Goal: Task Accomplishment & Management: Use online tool/utility

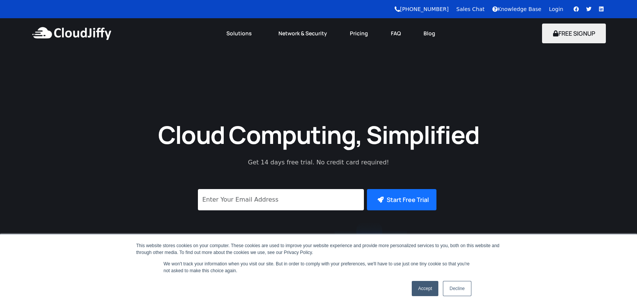
click at [560, 8] on link "Login" at bounding box center [556, 9] width 14 height 6
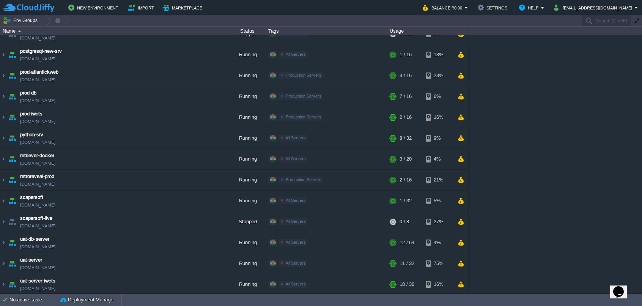
scroll to position [117, 0]
click at [3, 240] on img at bounding box center [3, 242] width 6 height 21
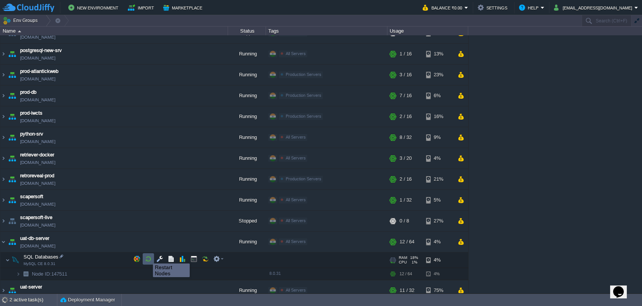
click at [147, 257] on button "button" at bounding box center [148, 259] width 7 height 7
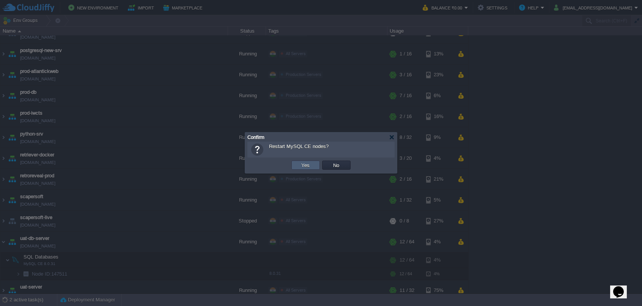
click at [298, 166] on td "Yes" at bounding box center [306, 165] width 28 height 9
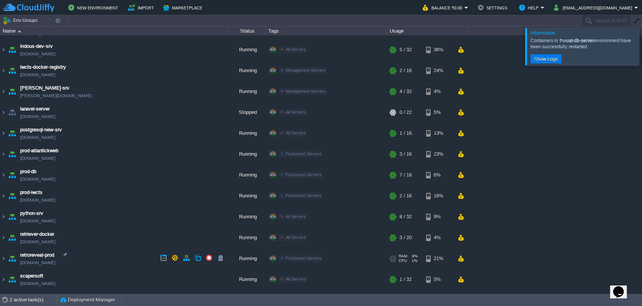
scroll to position [0, 0]
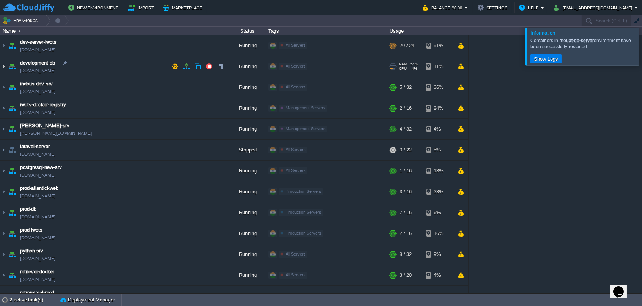
click at [3, 66] on img at bounding box center [3, 66] width 6 height 21
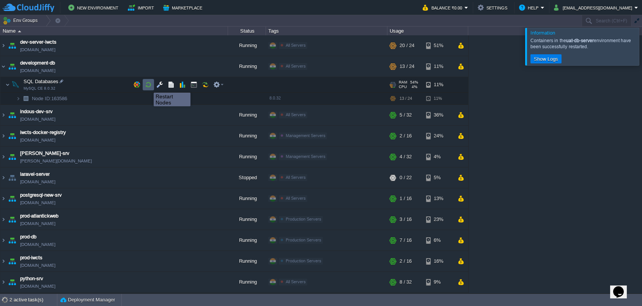
click at [148, 86] on button "button" at bounding box center [148, 84] width 7 height 7
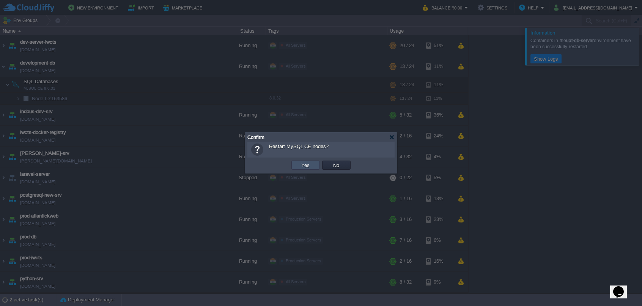
click at [303, 166] on button "Yes" at bounding box center [306, 165] width 13 height 7
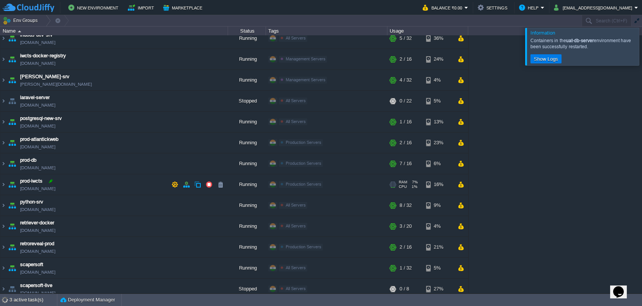
scroll to position [43, 0]
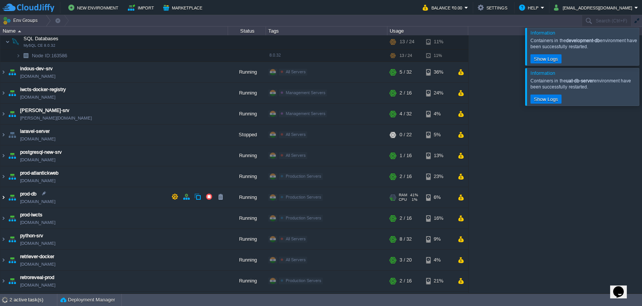
click at [4, 199] on img at bounding box center [3, 197] width 6 height 21
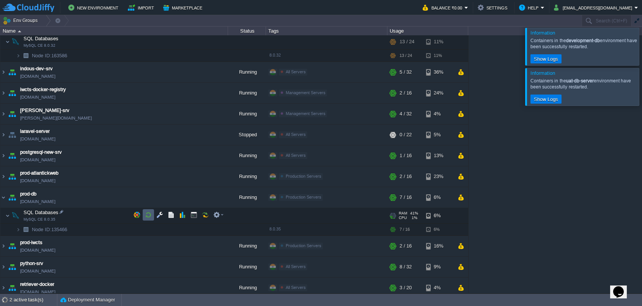
click at [152, 215] on td at bounding box center [148, 214] width 11 height 11
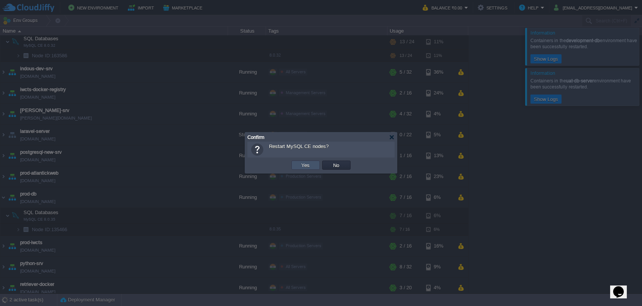
click at [309, 164] on button "Yes" at bounding box center [306, 165] width 13 height 7
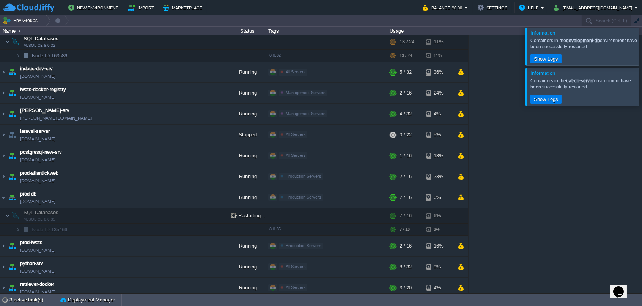
click at [642, 49] on div at bounding box center [652, 46] width 0 height 37
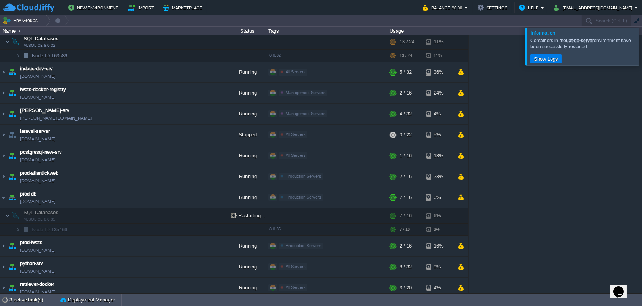
click at [642, 49] on div at bounding box center [652, 46] width 0 height 37
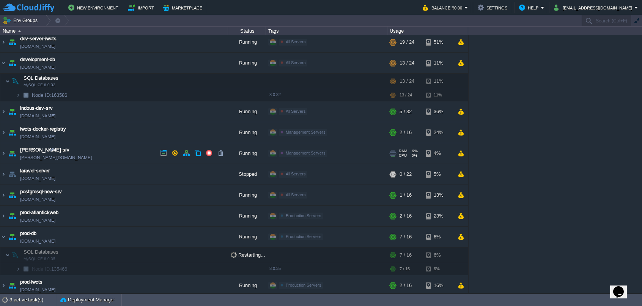
scroll to position [0, 0]
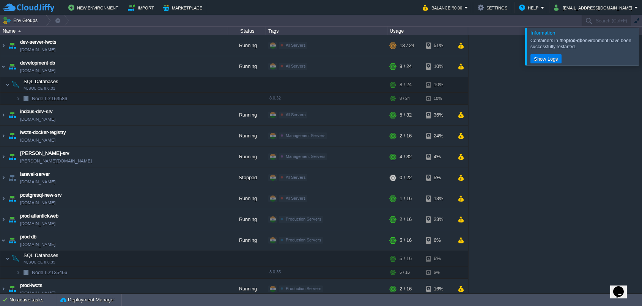
click at [642, 44] on div at bounding box center [652, 46] width 0 height 37
